Goal: Information Seeking & Learning: Learn about a topic

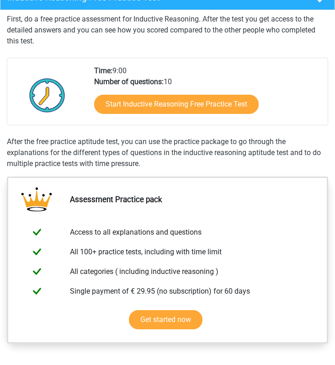
scroll to position [168, 0]
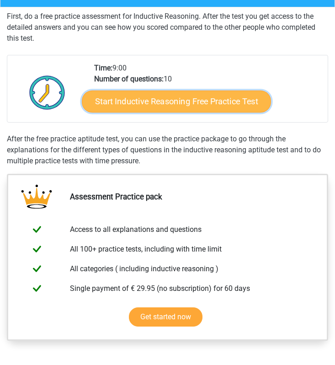
click at [149, 95] on link "Start Inductive Reasoning Free Practice Test" at bounding box center [176, 102] width 189 height 22
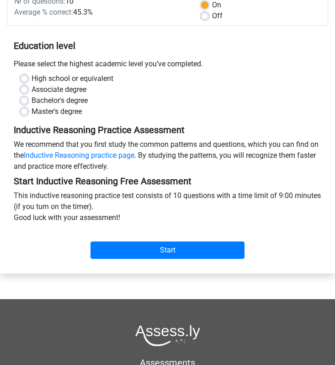
scroll to position [130, 0]
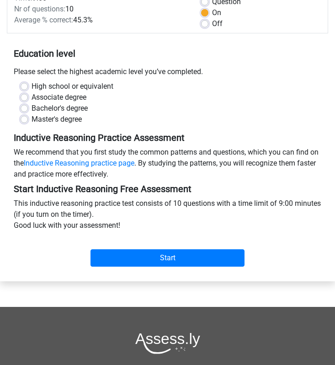
click at [32, 83] on label "High school or equivalent" at bounding box center [73, 86] width 82 height 11
click at [25, 83] on input "High school or equivalent" at bounding box center [24, 85] width 7 height 9
radio input "true"
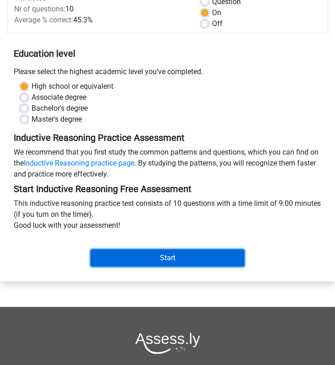
click at [166, 253] on input "Start" at bounding box center [168, 257] width 154 height 17
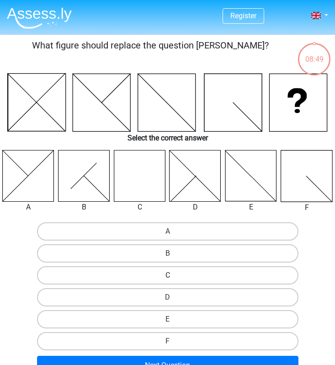
click at [175, 274] on label "C" at bounding box center [168, 275] width 262 height 18
click at [174, 275] on input "C" at bounding box center [171, 278] width 6 height 6
radio input "true"
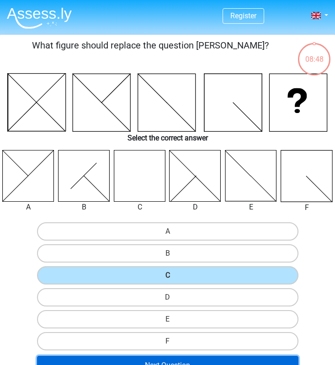
click at [208, 359] on button "Next Question" at bounding box center [168, 365] width 262 height 19
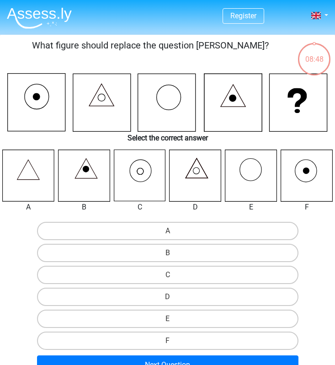
scroll to position [35, 0]
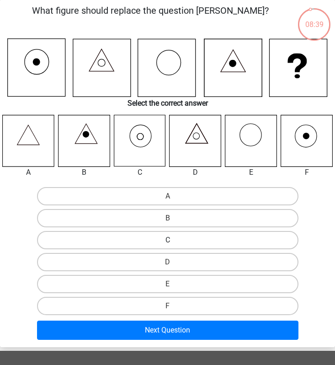
click at [181, 244] on label "C" at bounding box center [168, 240] width 262 height 18
click at [174, 244] on input "C" at bounding box center [171, 243] width 6 height 6
radio input "true"
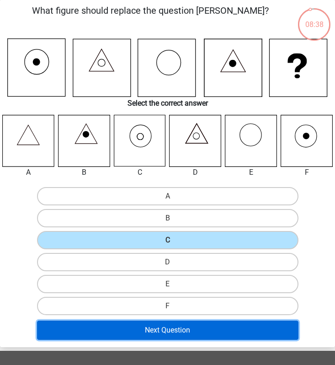
click at [201, 327] on button "Next Question" at bounding box center [168, 330] width 262 height 19
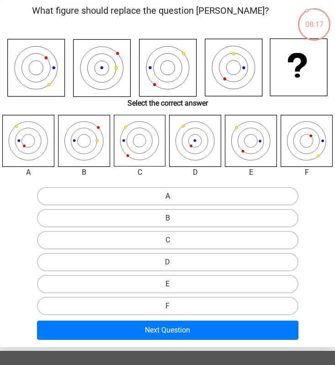
click at [156, 195] on label "A" at bounding box center [168, 196] width 262 height 18
click at [168, 196] on input "A" at bounding box center [171, 199] width 6 height 6
radio input "true"
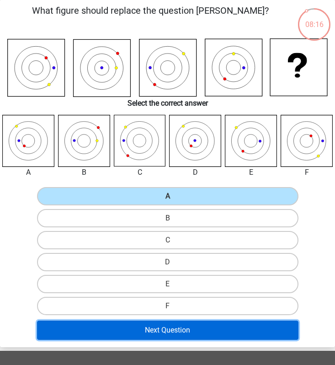
click at [190, 332] on button "Next Question" at bounding box center [168, 330] width 262 height 19
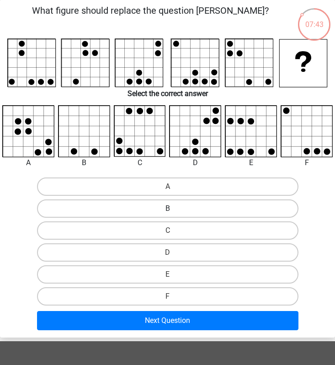
click at [198, 210] on label "B" at bounding box center [168, 208] width 262 height 18
click at [174, 210] on input "B" at bounding box center [171, 212] width 6 height 6
radio input "true"
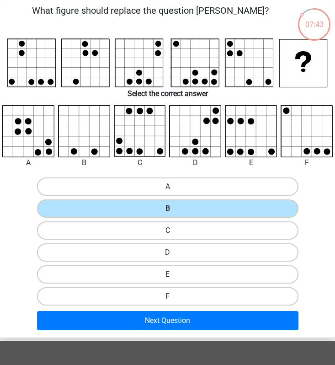
click at [196, 222] on label "C" at bounding box center [168, 230] width 262 height 18
click at [174, 231] on input "C" at bounding box center [171, 234] width 6 height 6
radio input "true"
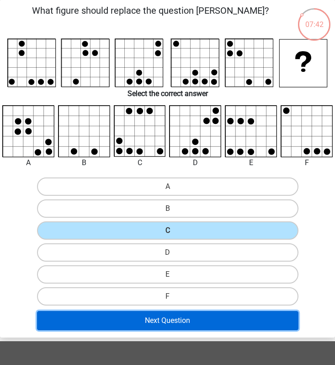
click at [183, 324] on button "Next Question" at bounding box center [168, 320] width 262 height 19
